Goal: Find contact information: Find contact information

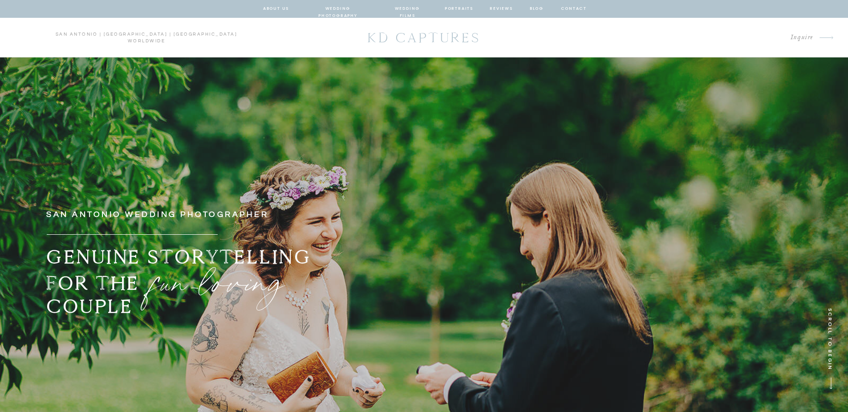
click at [353, 8] on nav "wedding photography" at bounding box center [337, 9] width 65 height 8
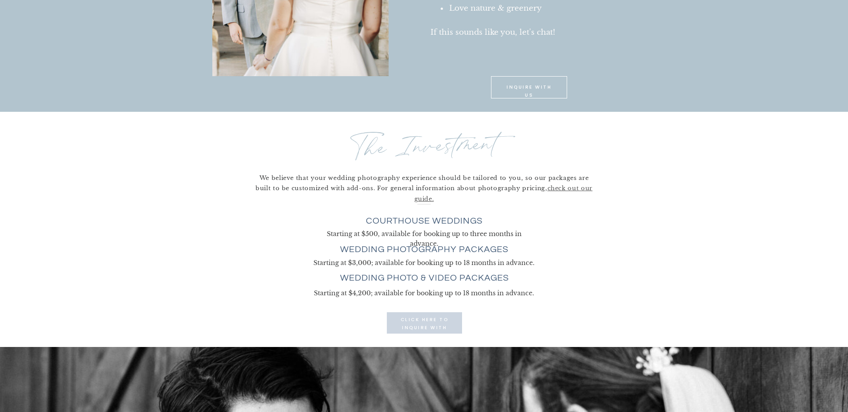
scroll to position [2312, 0]
click at [431, 326] on p "click here to INQUIRE with us" at bounding box center [424, 322] width 55 height 14
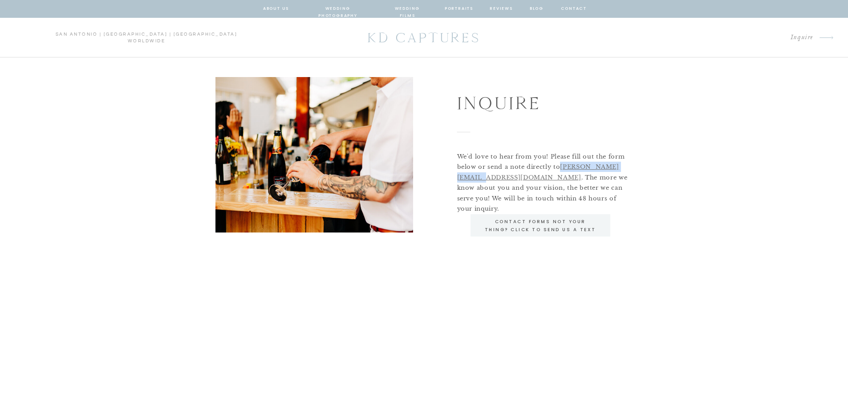
drag, startPoint x: 530, startPoint y: 177, endPoint x: 458, endPoint y: 177, distance: 72.5
click at [458, 177] on p "We'd love to hear from you! Please fill out the form below or send a note direc…" at bounding box center [545, 178] width 176 height 54
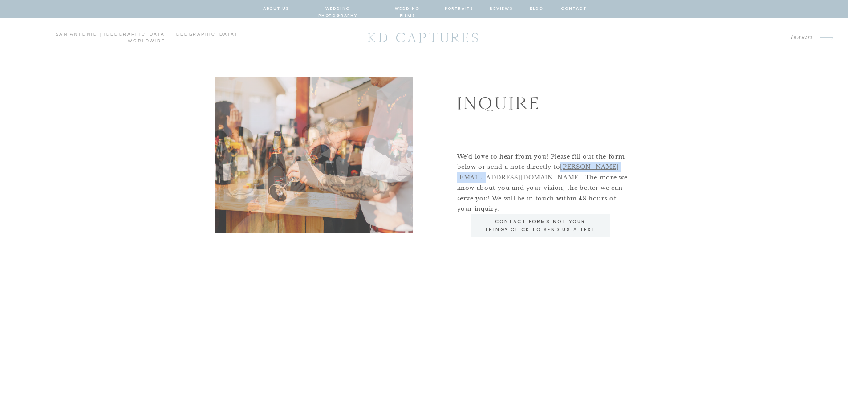
copy link "[PERSON_NAME][EMAIL_ADDRESS][DOMAIN_NAME]"
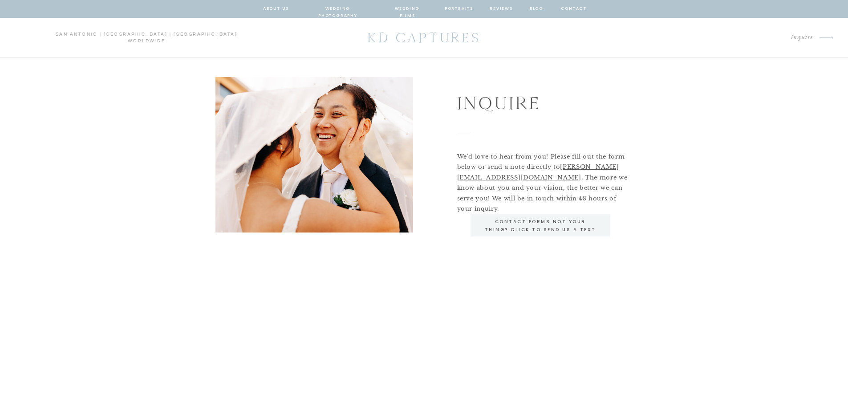
click at [395, 36] on p "KD CAPTURES" at bounding box center [424, 37] width 123 height 24
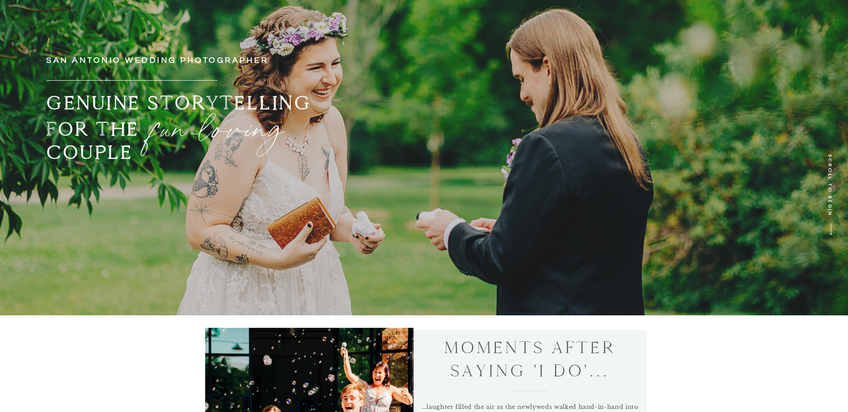
scroll to position [113, 0]
